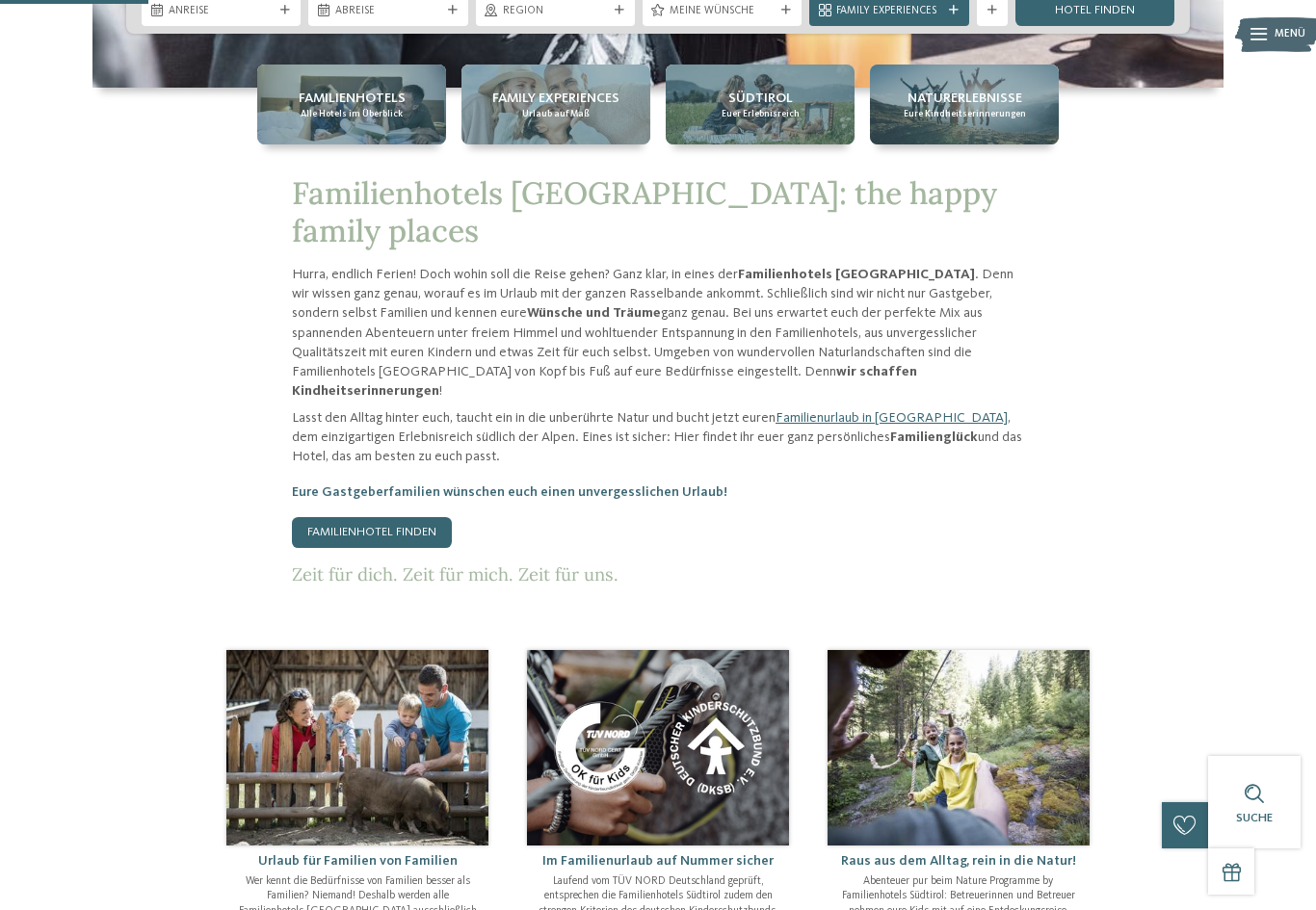
scroll to position [782, 0]
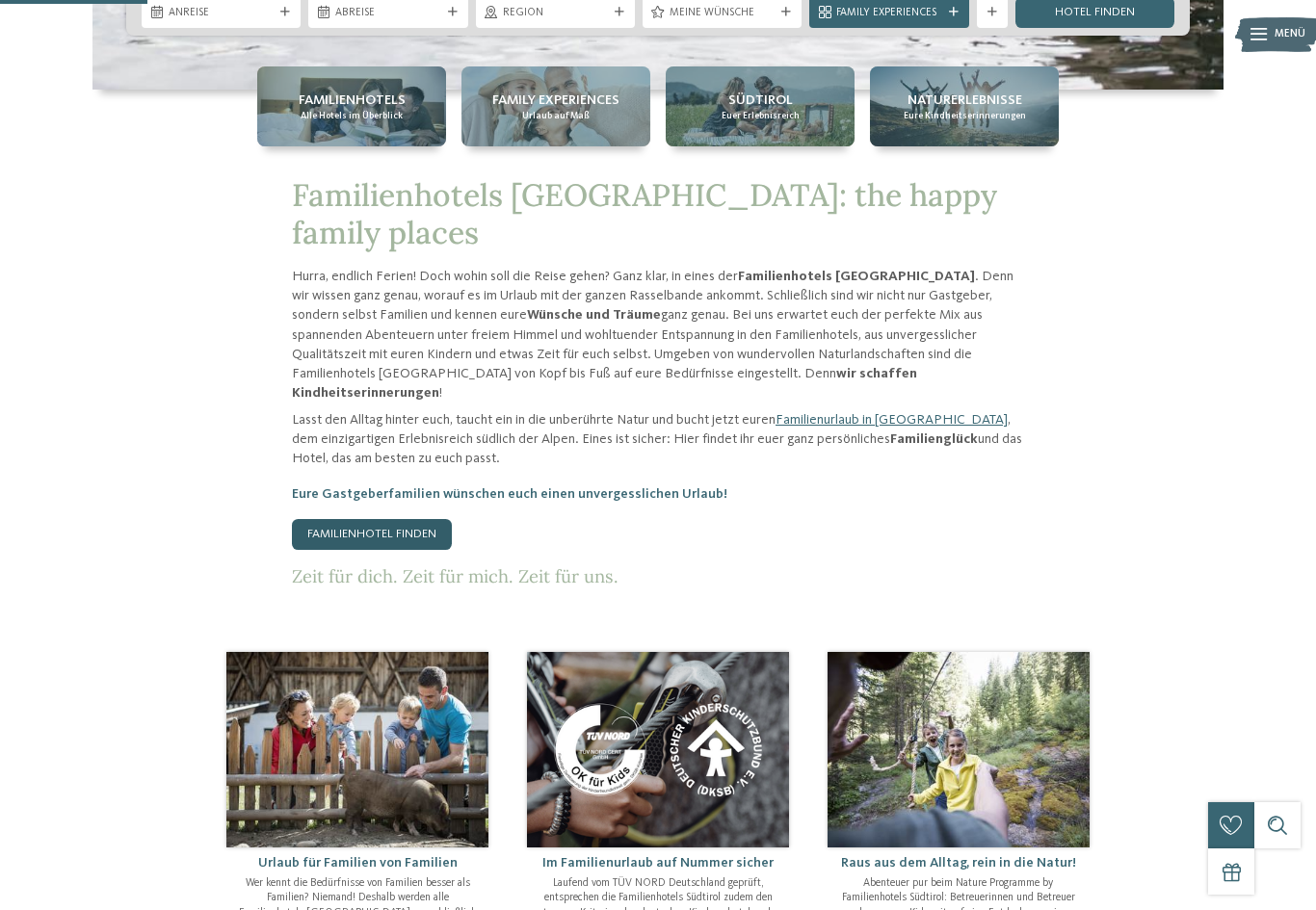
click at [392, 520] on link "Familienhotel finden" at bounding box center [371, 534] width 160 height 31
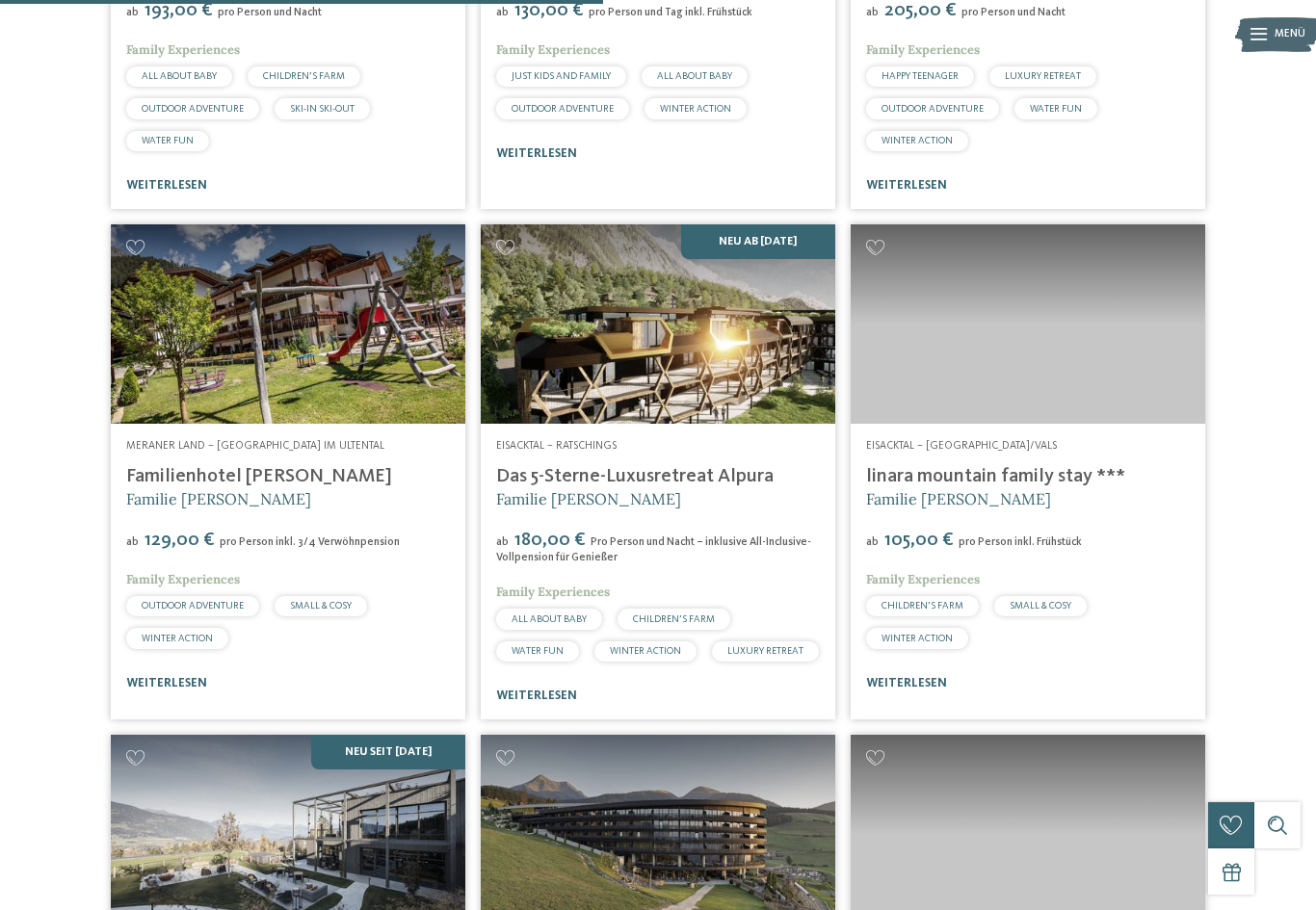
scroll to position [2367, 0]
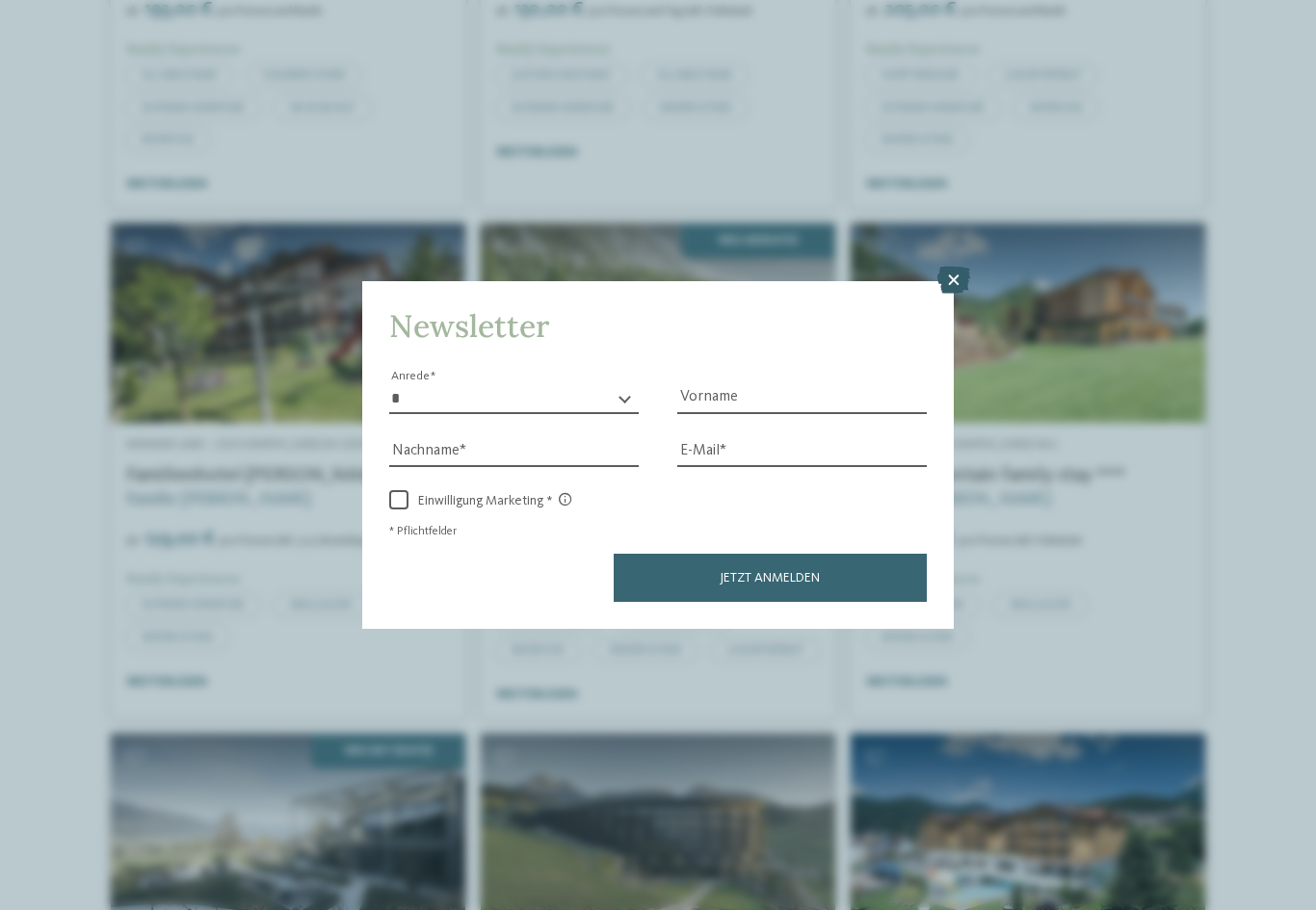
click at [951, 267] on icon at bounding box center [953, 280] width 33 height 27
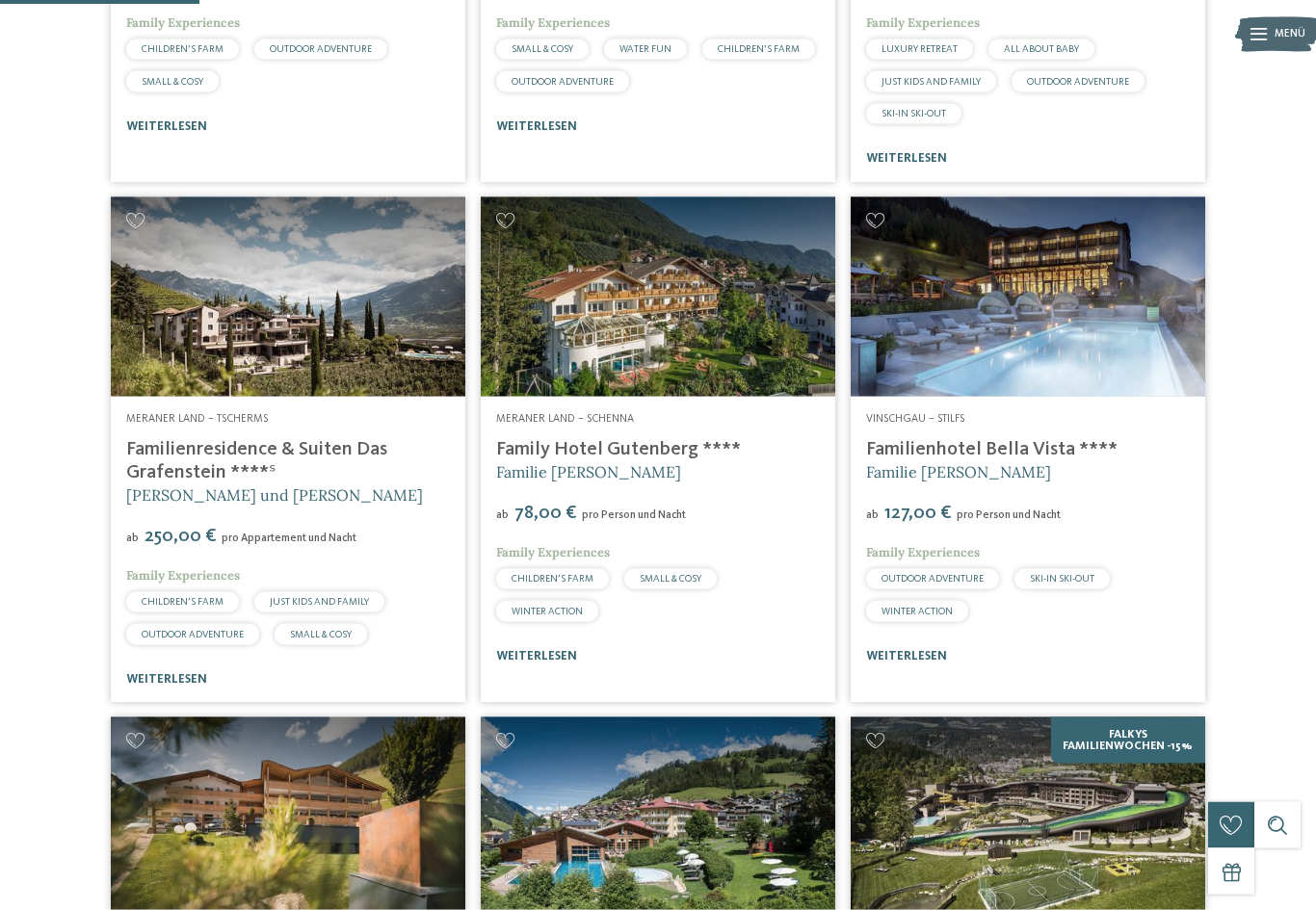
scroll to position [793, 0]
click at [1100, 524] on div "ab 127,00 € pro Person und Nacht" at bounding box center [1027, 512] width 323 height 22
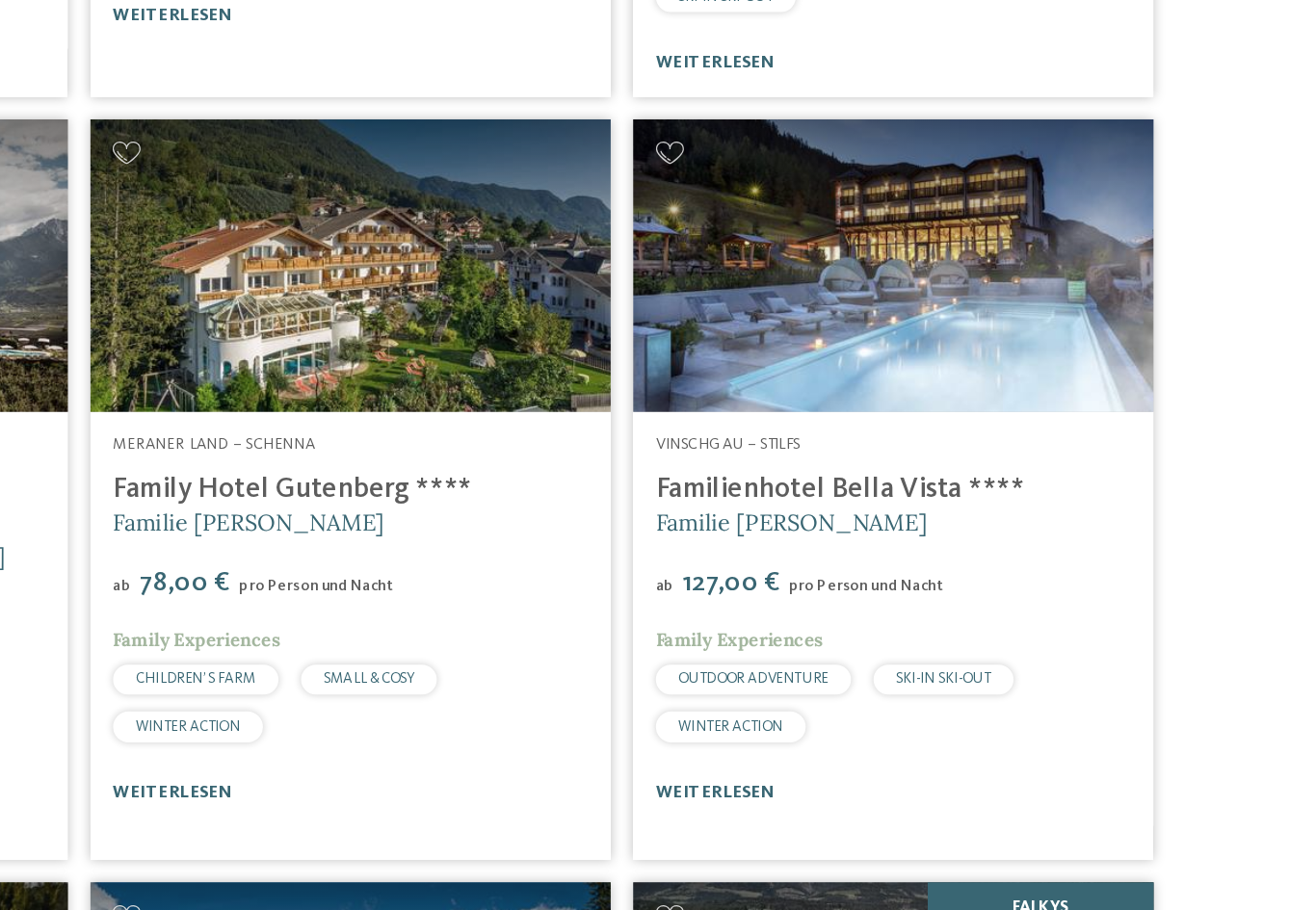
scroll to position [792, 0]
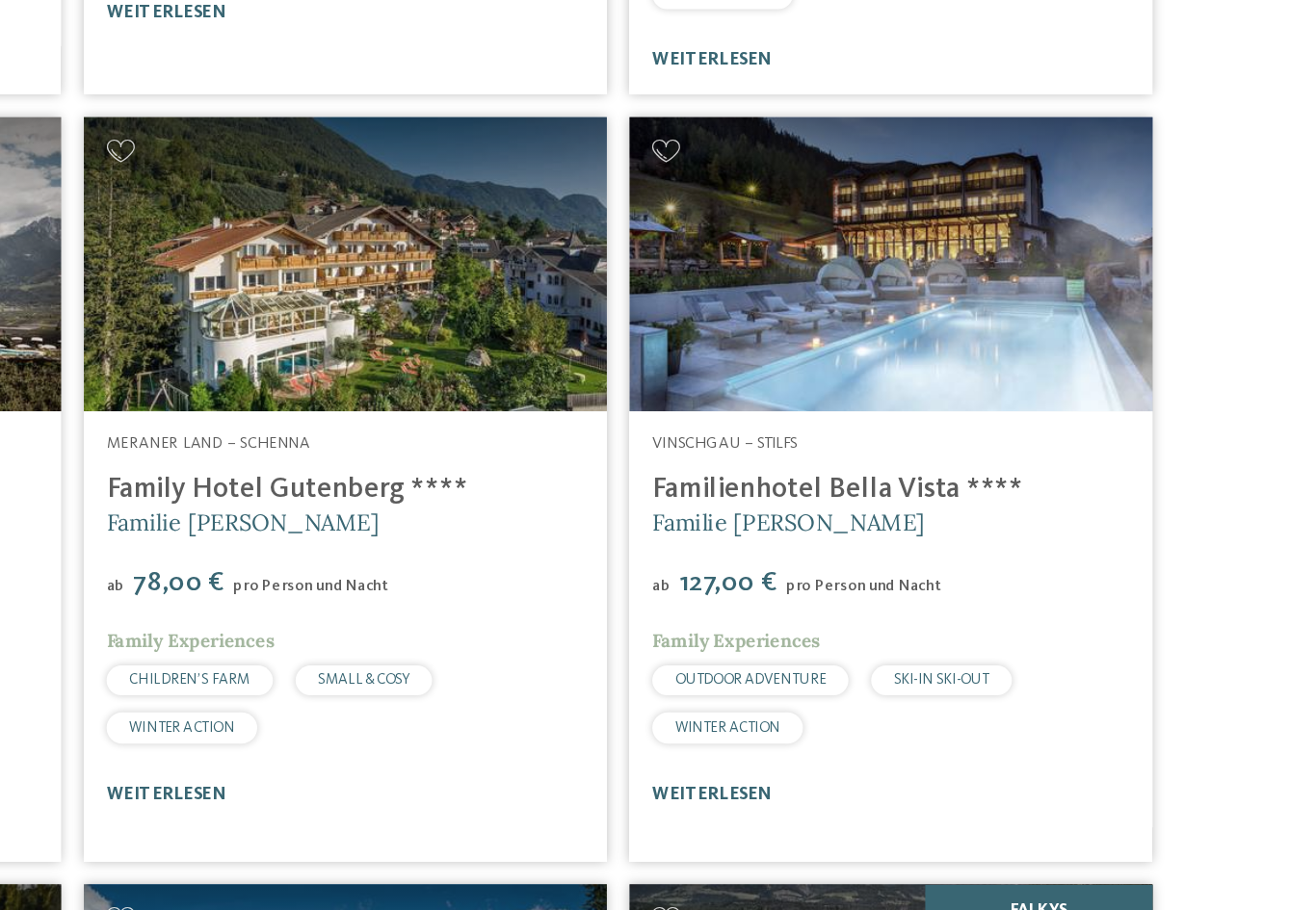
click at [882, 574] on span "OUTDOOR ADVENTURE" at bounding box center [932, 579] width 102 height 10
click at [866, 569] on div "OUTDOOR ADVENTURE" at bounding box center [932, 579] width 133 height 21
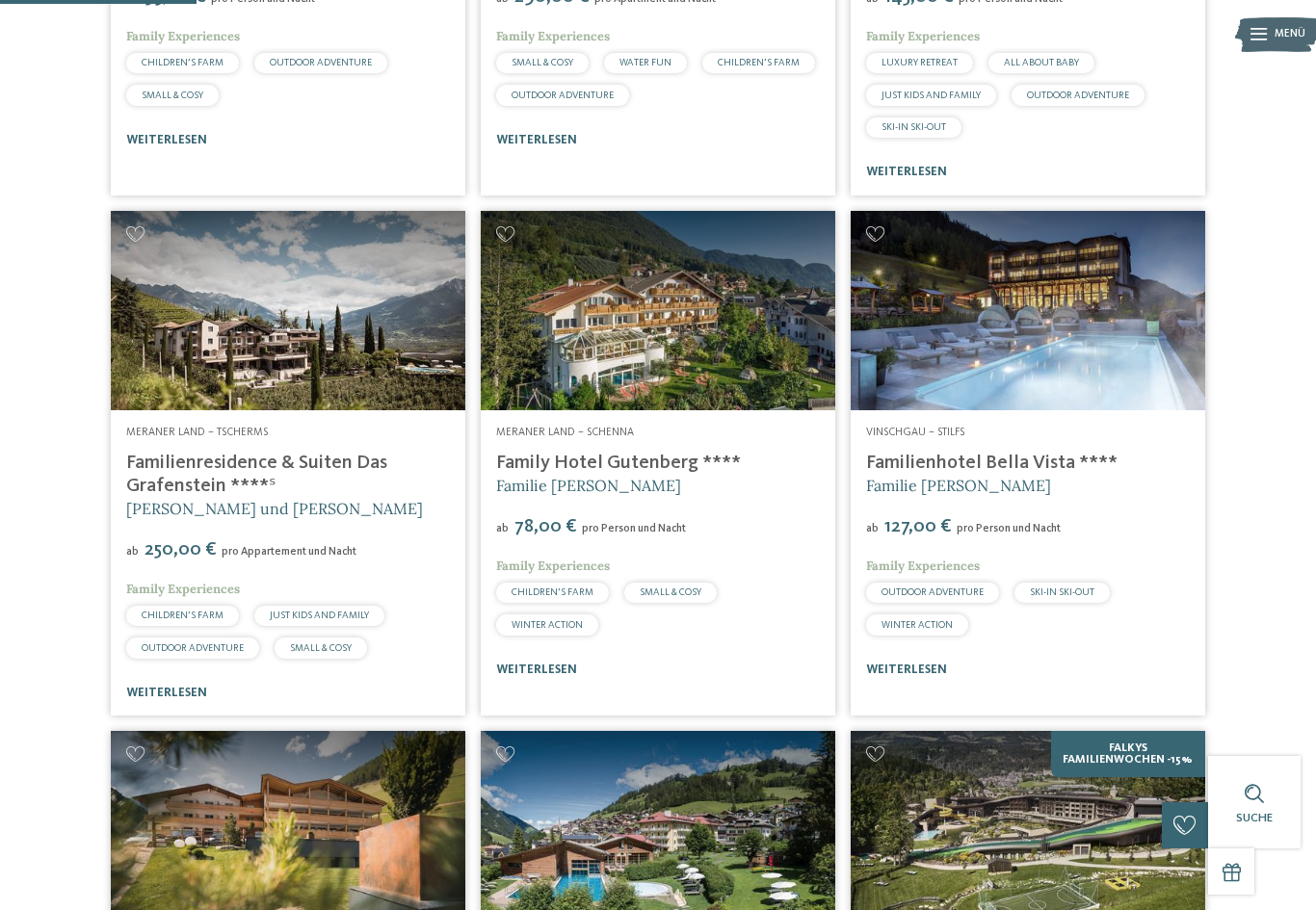
scroll to position [788, 0]
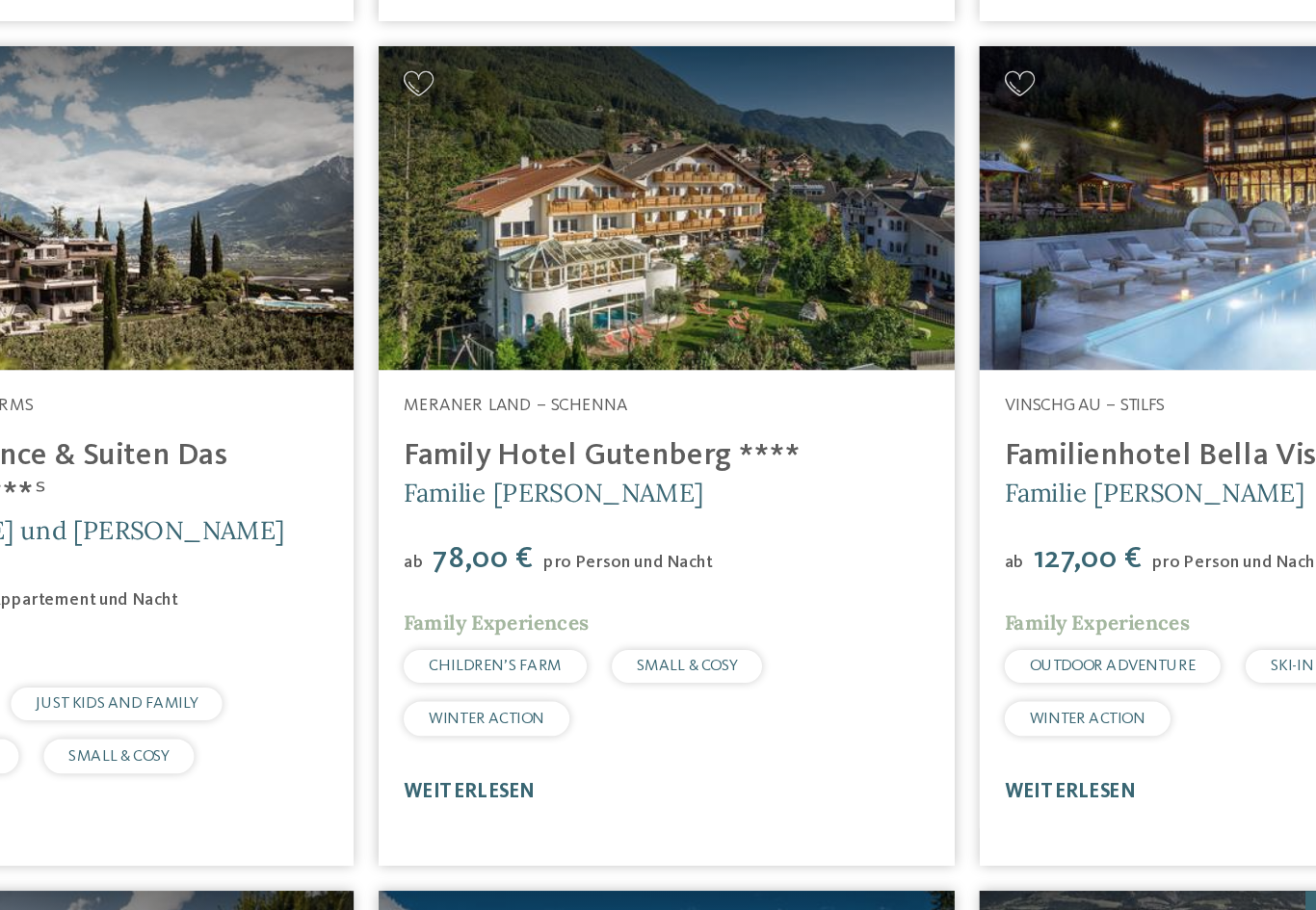
click at [481, 201] on img at bounding box center [658, 300] width 355 height 199
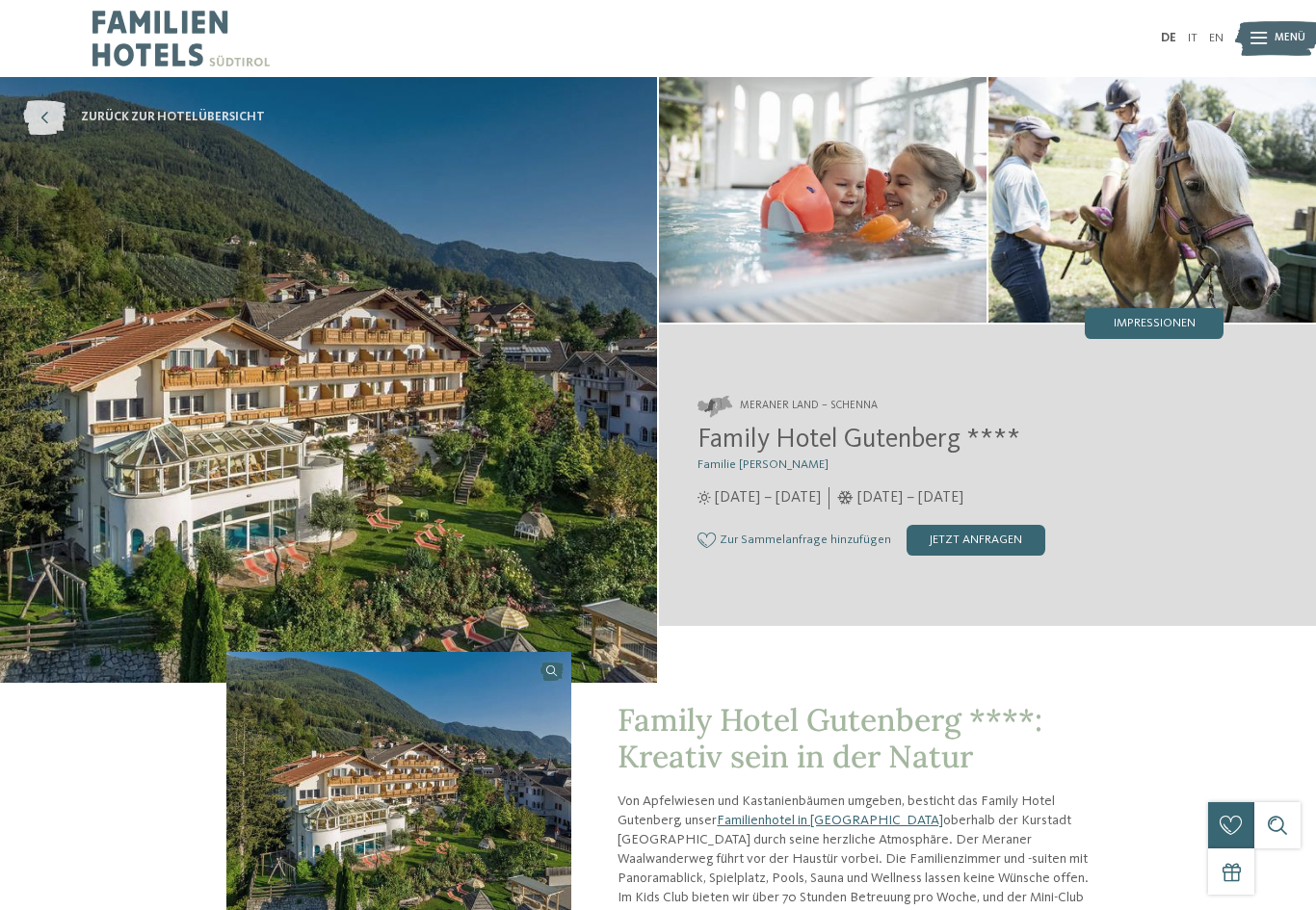
click at [43, 122] on icon at bounding box center [44, 117] width 43 height 35
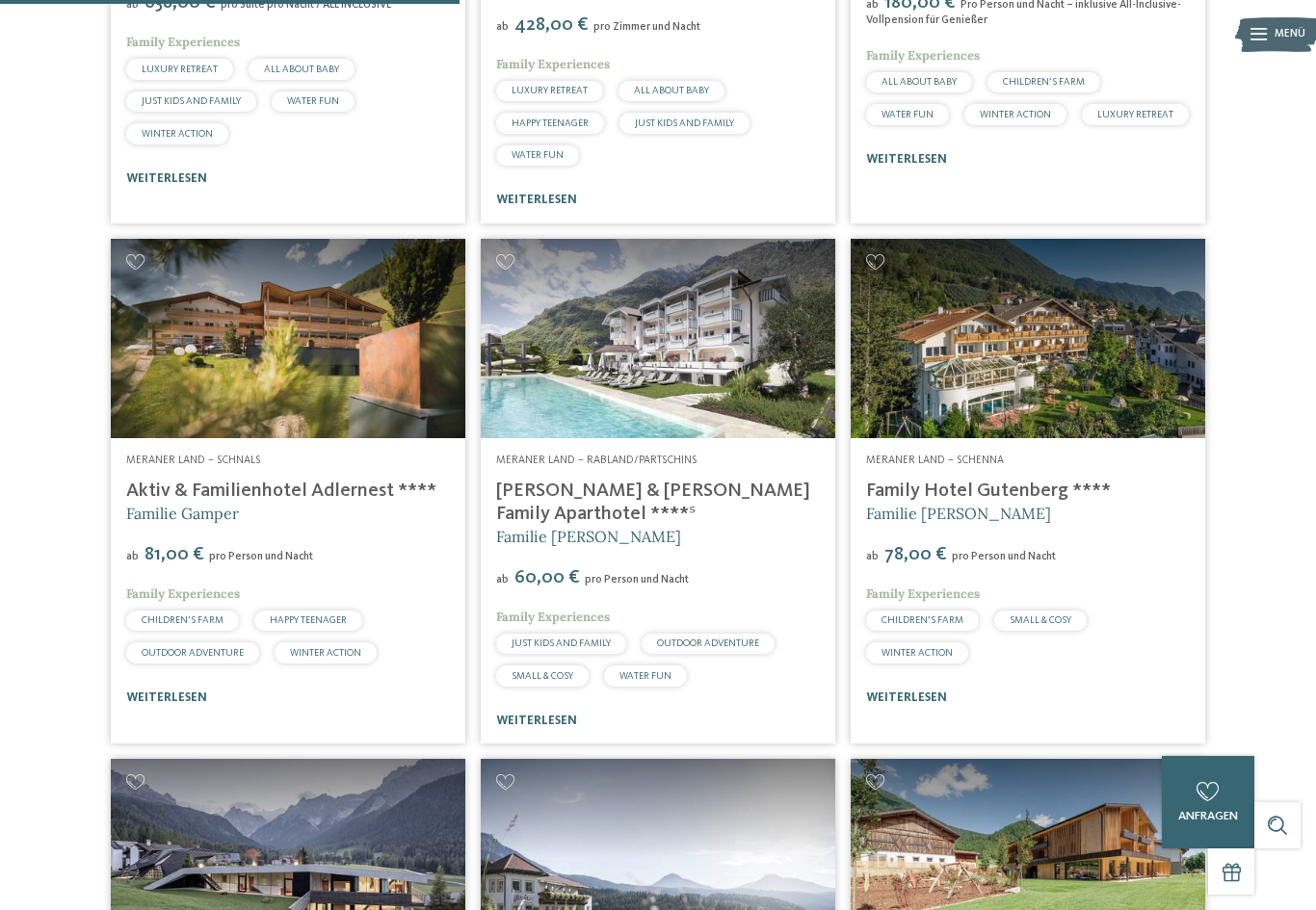
scroll to position [1801, 0]
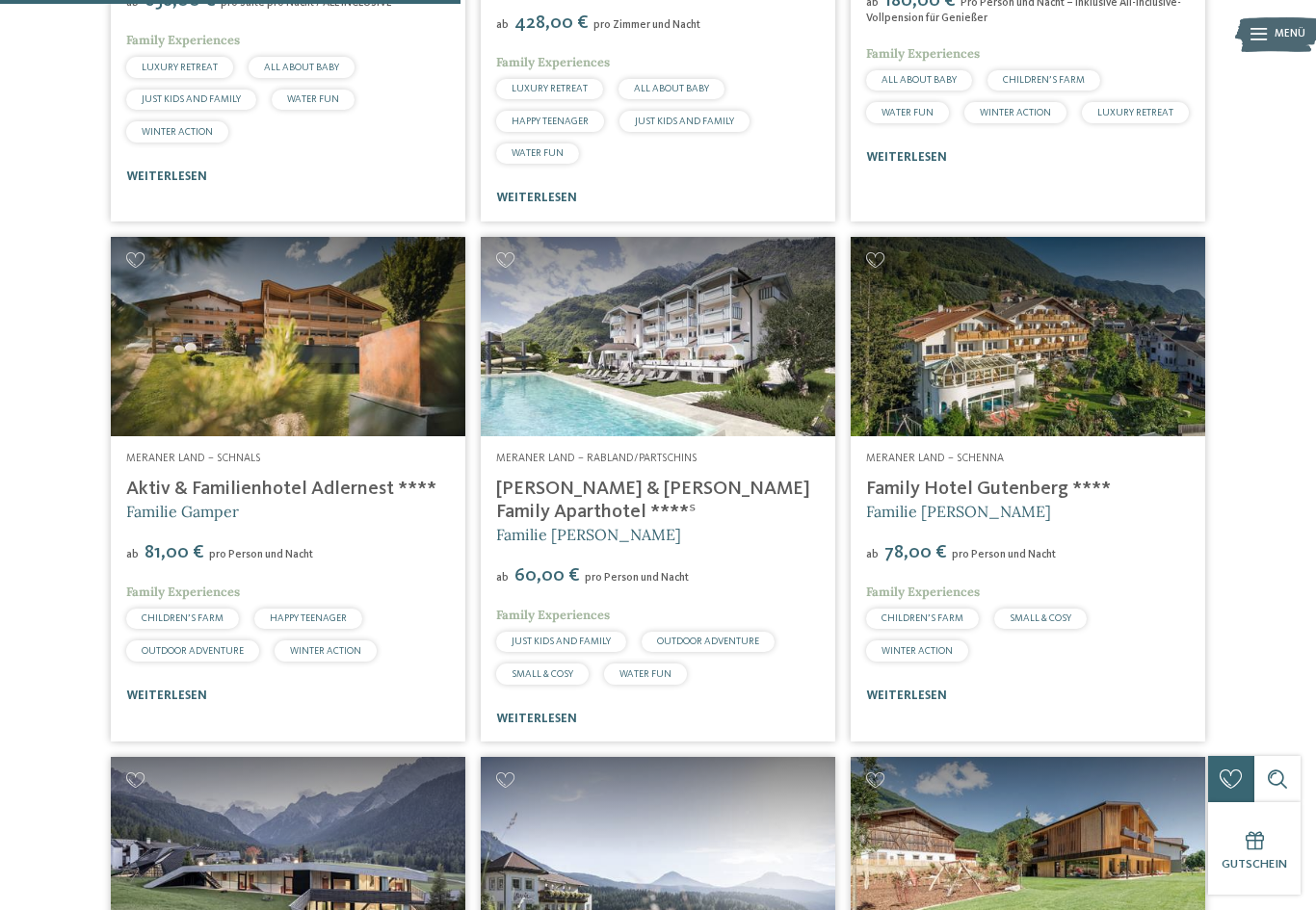
click at [219, 433] on img at bounding box center [289, 336] width 355 height 199
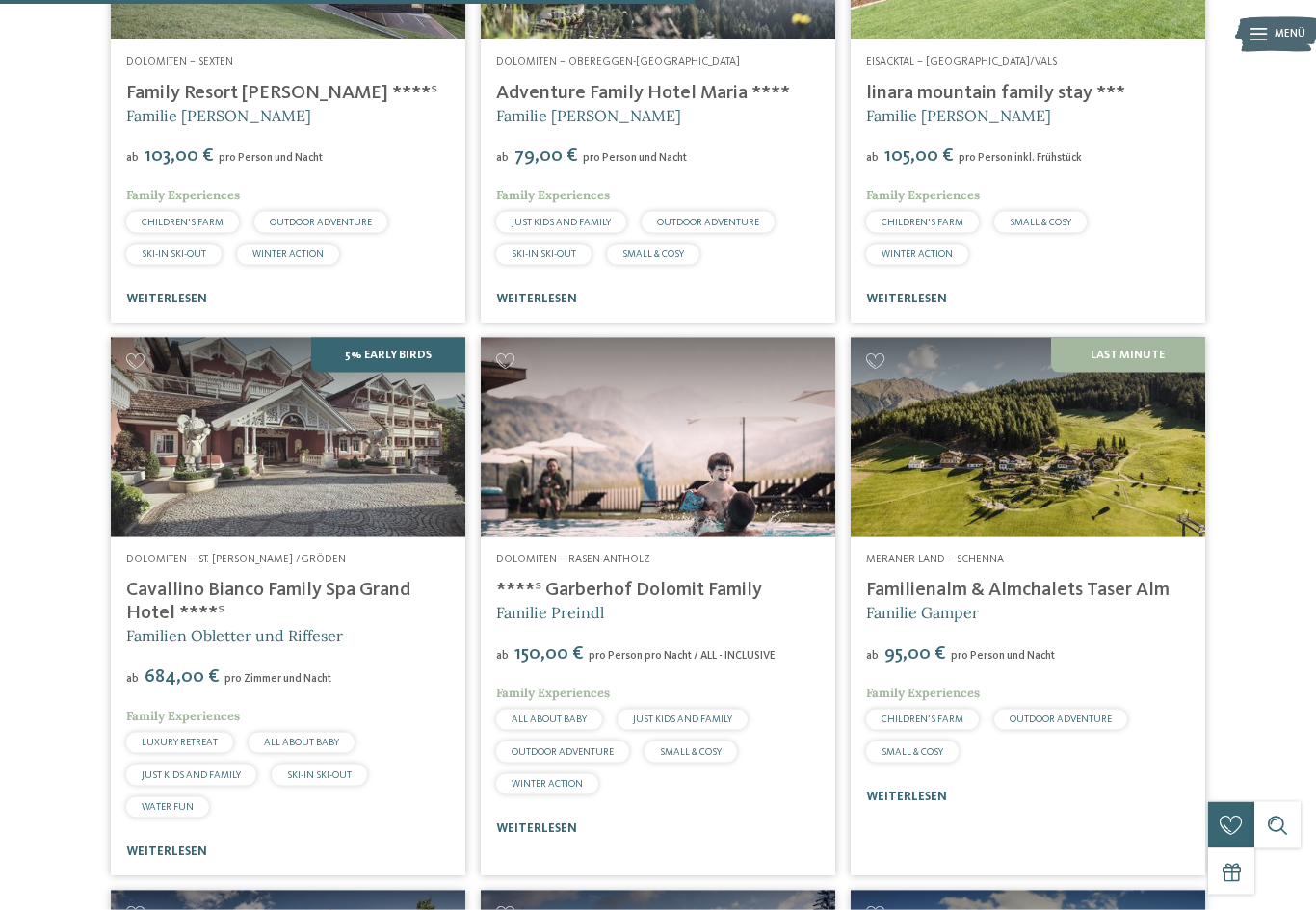
scroll to position [2719, 0]
click at [1138, 512] on img at bounding box center [1028, 436] width 355 height 199
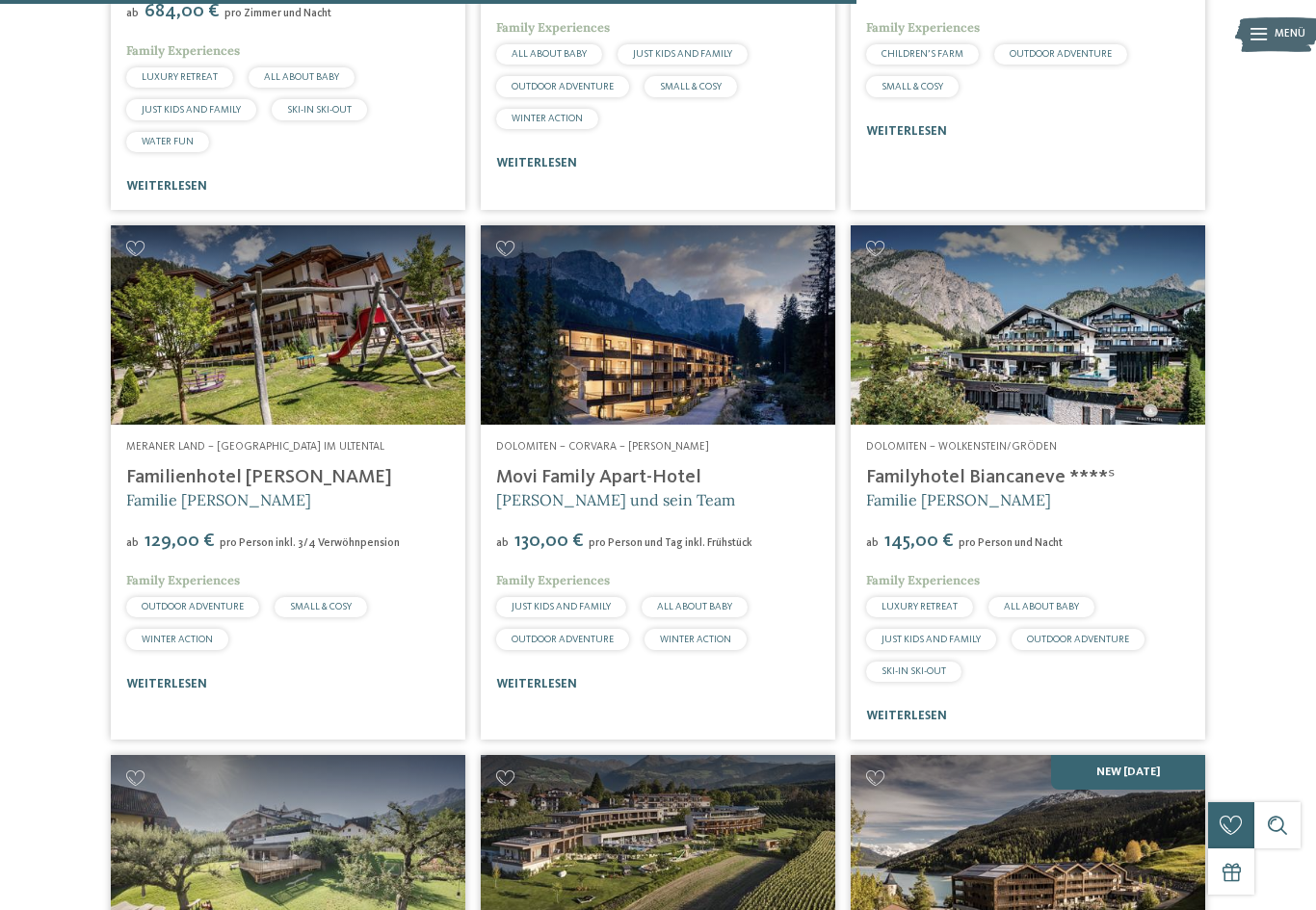
scroll to position [3376, 0]
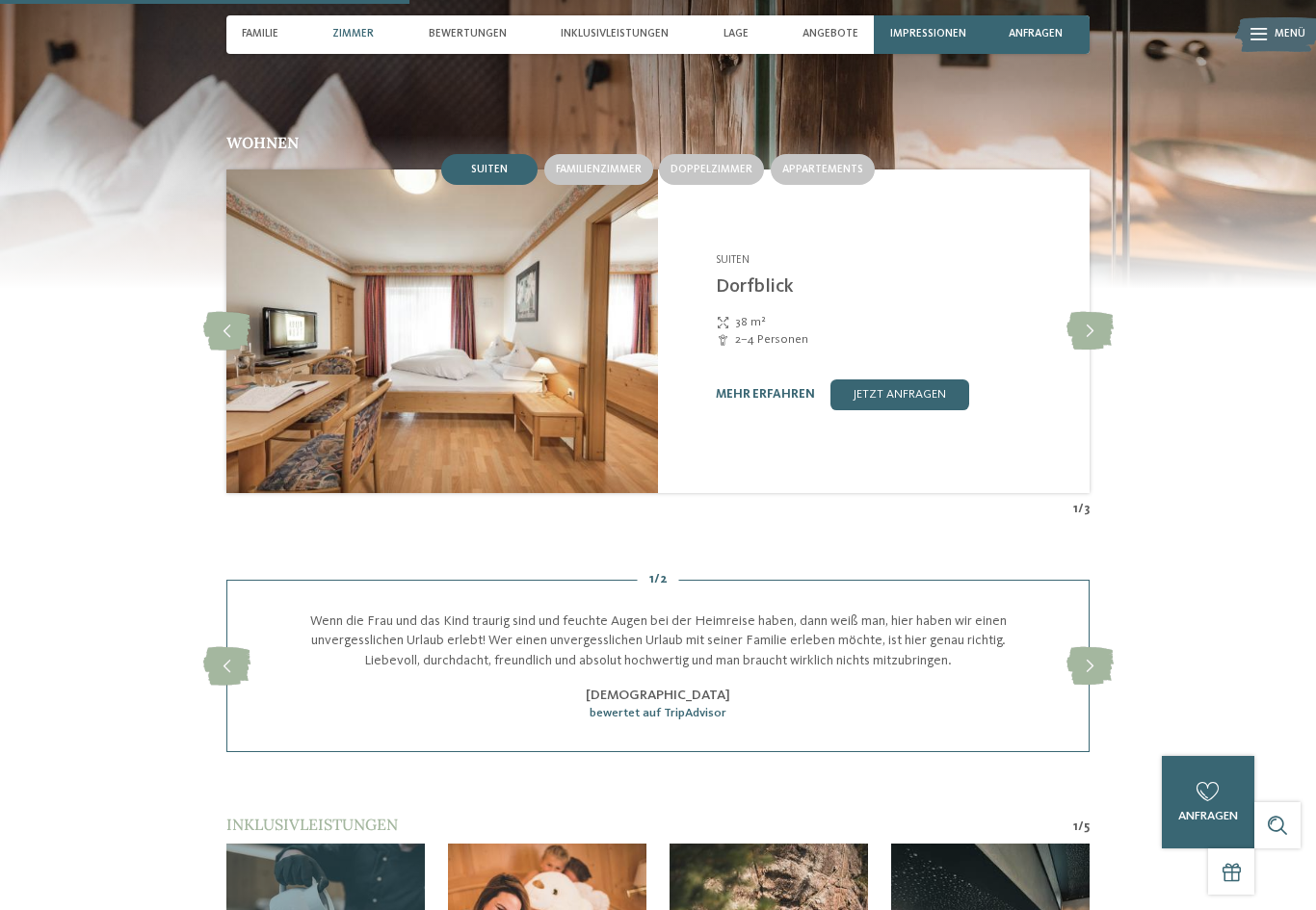
scroll to position [1643, 0]
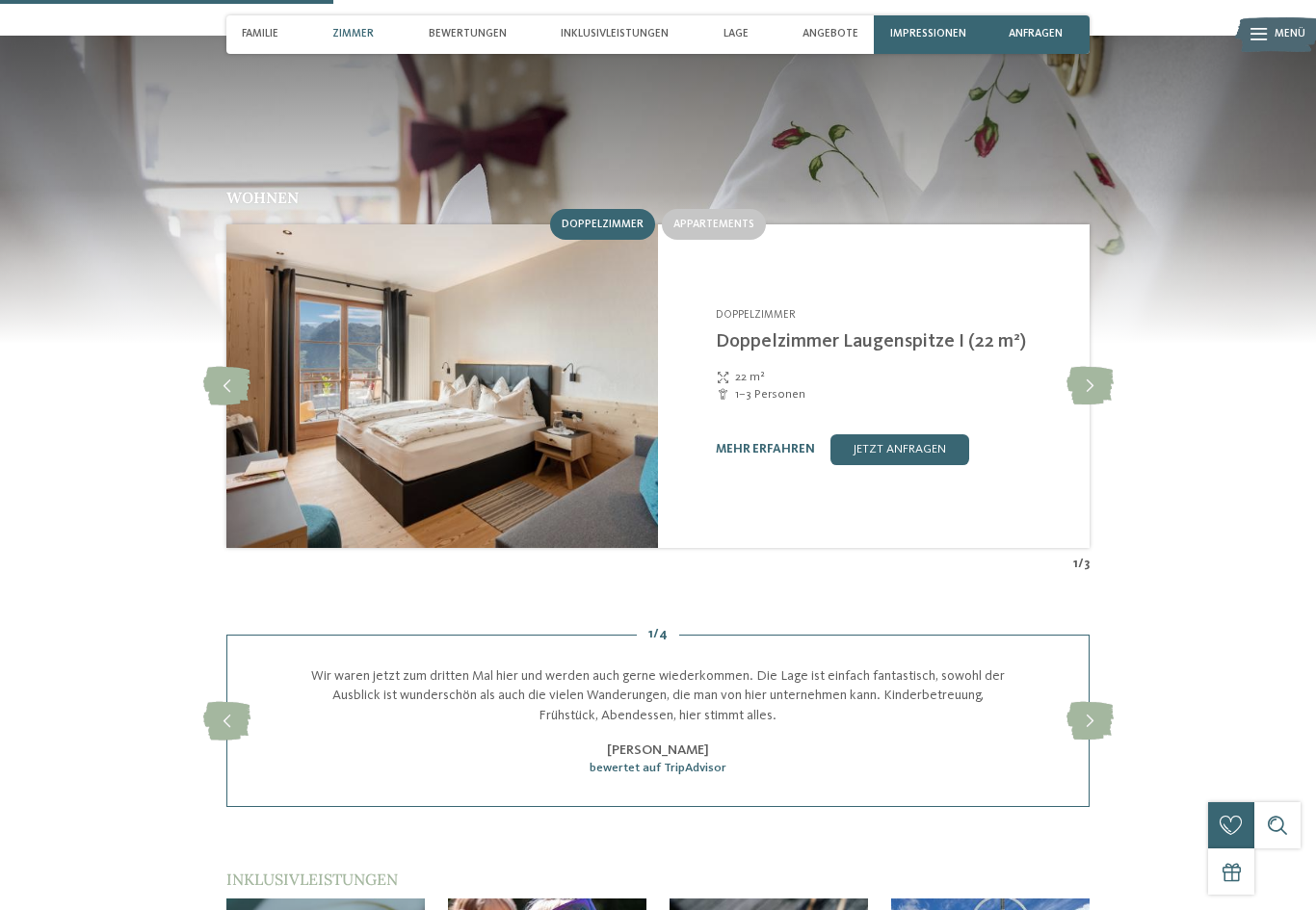
scroll to position [1543, 0]
